Goal: Task Accomplishment & Management: Use online tool/utility

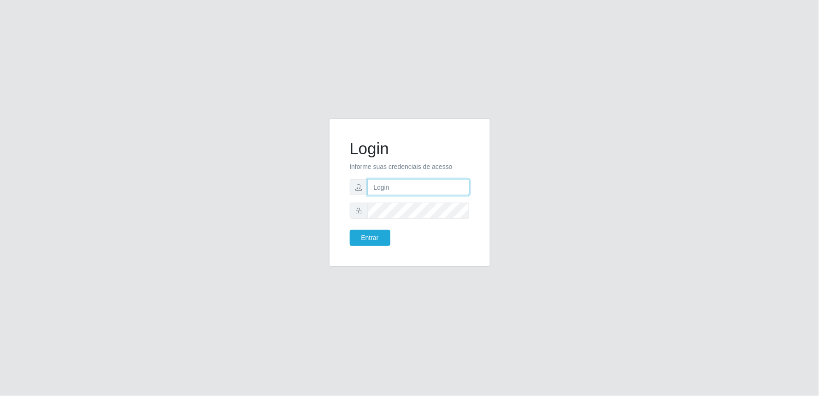
click at [407, 192] on input "text" at bounding box center [419, 187] width 102 height 16
type input "[EMAIL_ADDRESS][DOMAIN_NAME]"
click at [350, 230] on button "Entrar" at bounding box center [370, 238] width 41 height 16
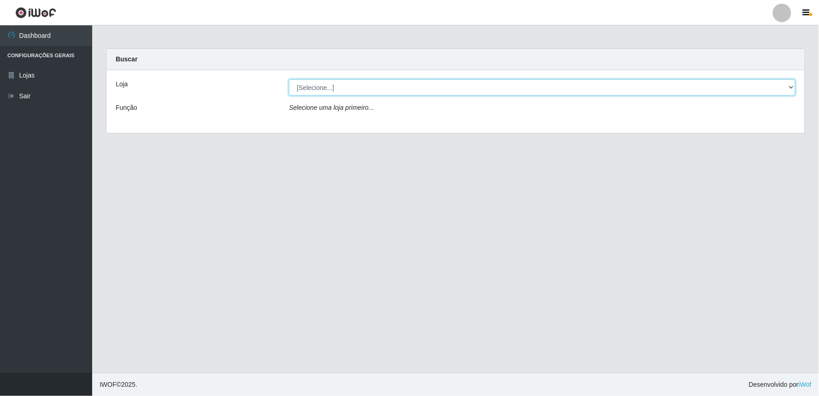
click at [790, 88] on select "[Selecione...] Queiroz Atacadão - Ceará Mirim" at bounding box center [542, 87] width 507 height 16
select select "465"
click at [289, 79] on select "[Selecione...] Queiroz Atacadão - Ceará Mirim" at bounding box center [542, 87] width 507 height 16
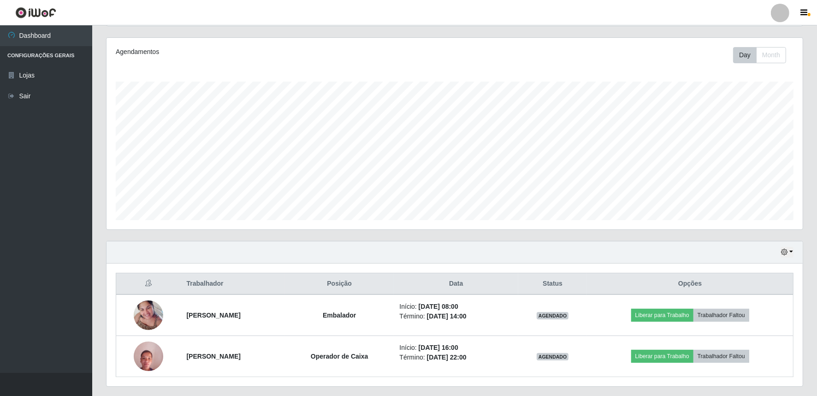
scroll to position [135, 0]
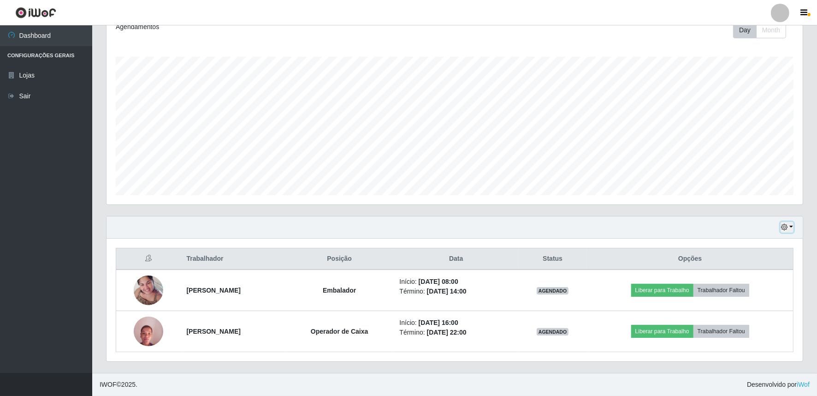
click at [791, 231] on button "button" at bounding box center [787, 227] width 13 height 11
